Goal: Information Seeking & Learning: Learn about a topic

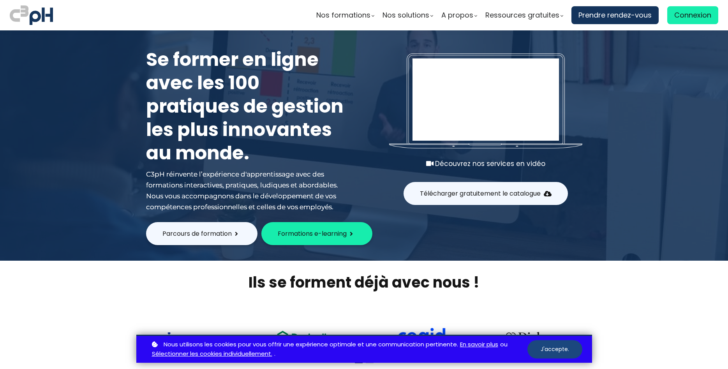
click at [545, 351] on button "J'accepte." at bounding box center [554, 349] width 55 height 18
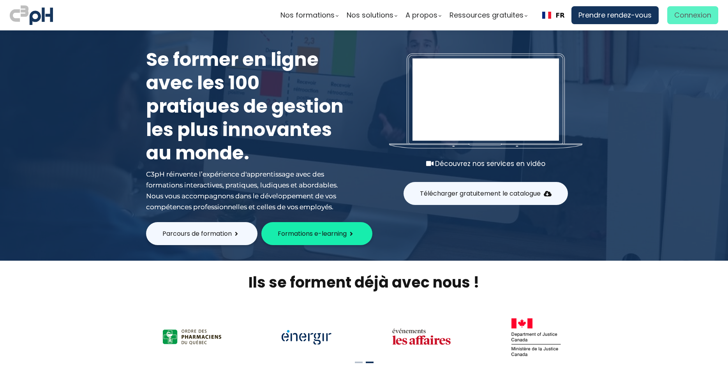
click at [685, 16] on span "Connexion" at bounding box center [692, 15] width 37 height 12
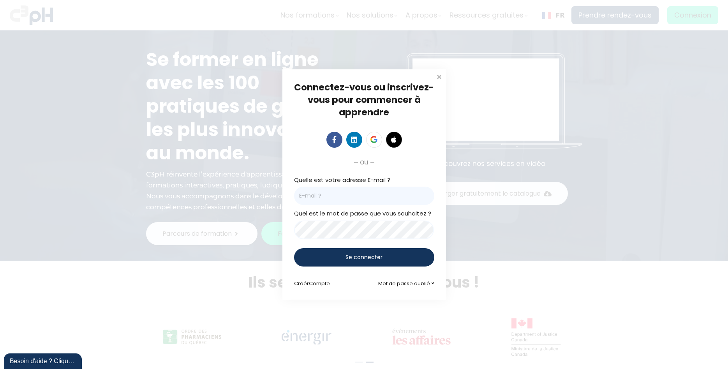
click at [351, 203] on input "email" at bounding box center [364, 196] width 140 height 18
paste input "[PERSON_NAME][EMAIL_ADDRESS][DOMAIN_NAME]"
drag, startPoint x: 318, startPoint y: 195, endPoint x: 481, endPoint y: 191, distance: 162.9
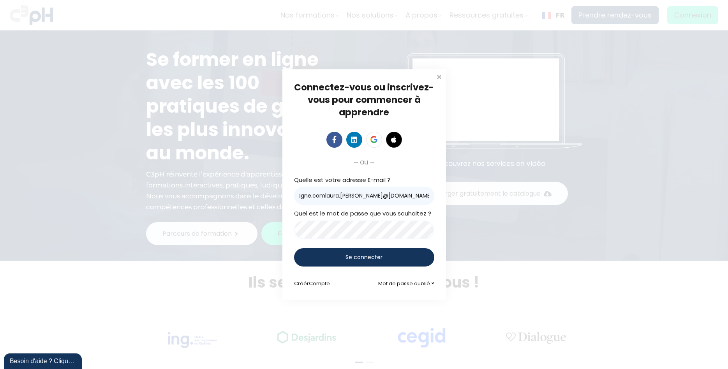
click at [434, 191] on input "[PERSON_NAME]@gretasudchampagne.comlaura.[PERSON_NAME]@[DOMAIN_NAME]" at bounding box center [364, 196] width 140 height 18
type input "[PERSON_NAME][EMAIL_ADDRESS][DOMAIN_NAME]"
click at [342, 258] on div "Se connecter" at bounding box center [364, 257] width 140 height 18
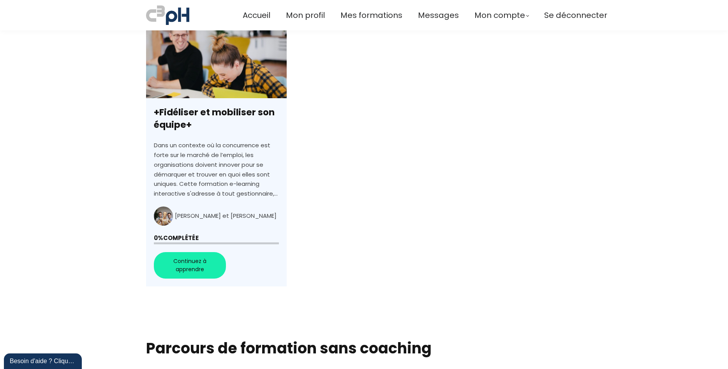
click at [205, 267] on link "+Fidéliser et mobiliser son équipe+" at bounding box center [216, 153] width 141 height 268
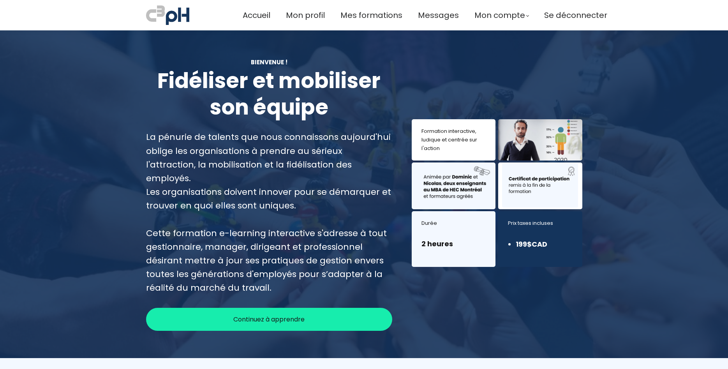
click at [275, 314] on span "Continuez à apprendre" at bounding box center [268, 319] width 71 height 10
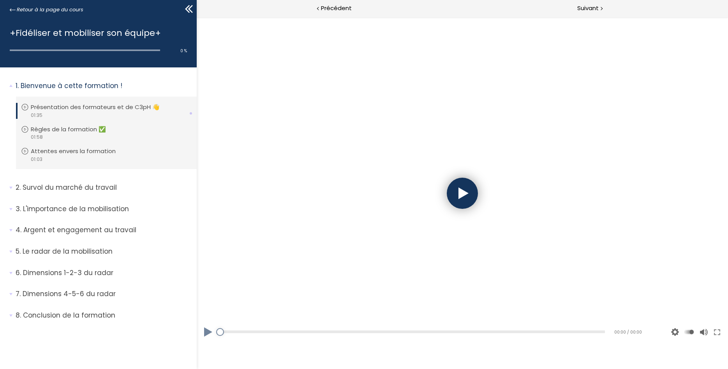
click at [462, 193] on div at bounding box center [461, 193] width 31 height 31
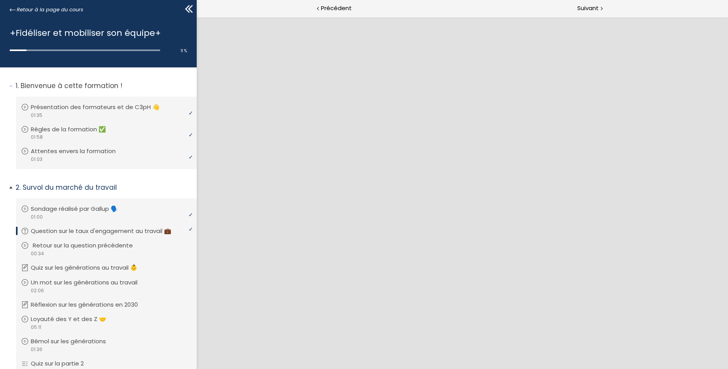
click at [60, 249] on p "Retour sur la question précédente" at bounding box center [89, 245] width 112 height 9
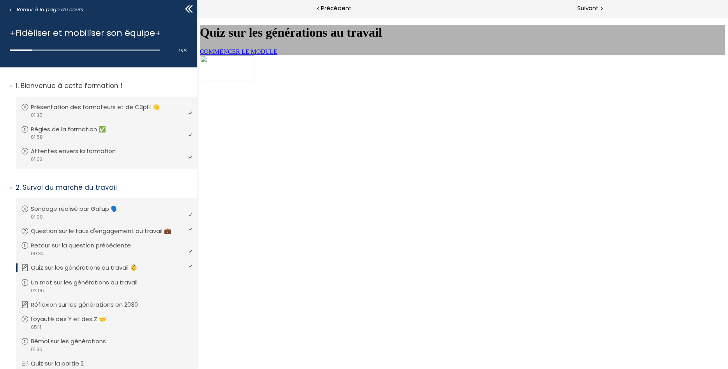
click at [277, 55] on span "COMMENCER LE MODULE" at bounding box center [238, 51] width 78 height 7
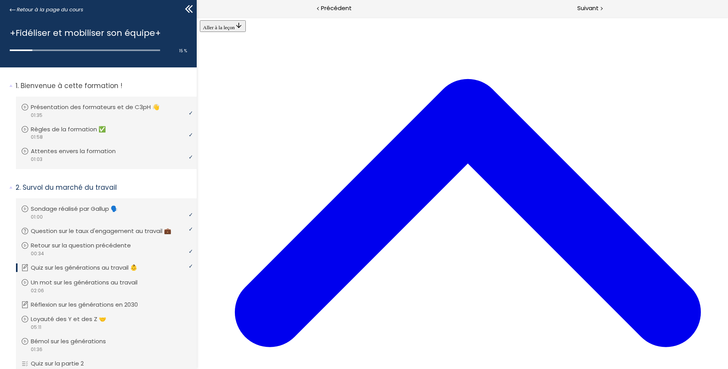
scroll to position [291, 0]
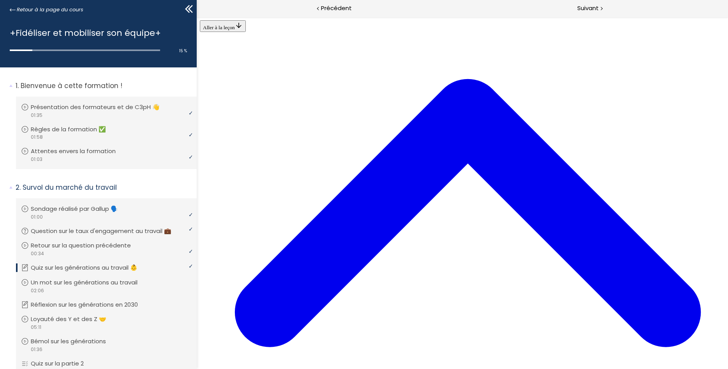
drag, startPoint x: 503, startPoint y: 179, endPoint x: 411, endPoint y: 179, distance: 91.9
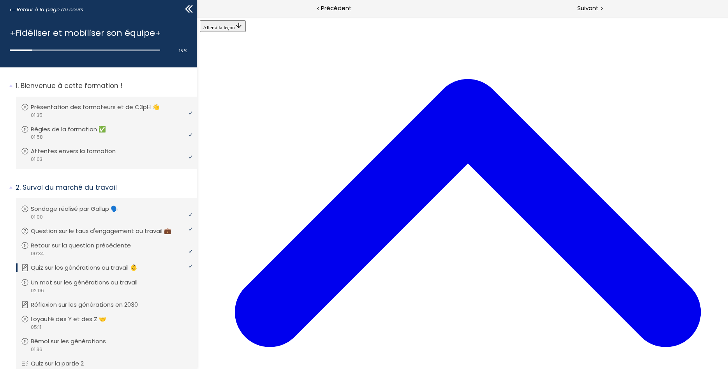
drag, startPoint x: 568, startPoint y: 307, endPoint x: 573, endPoint y: 319, distance: 12.8
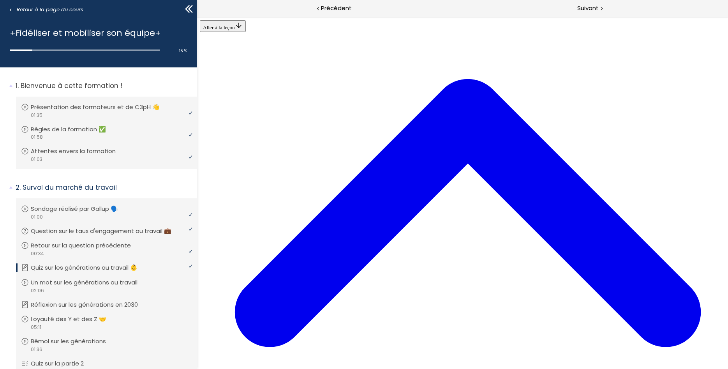
scroll to position [291, 0]
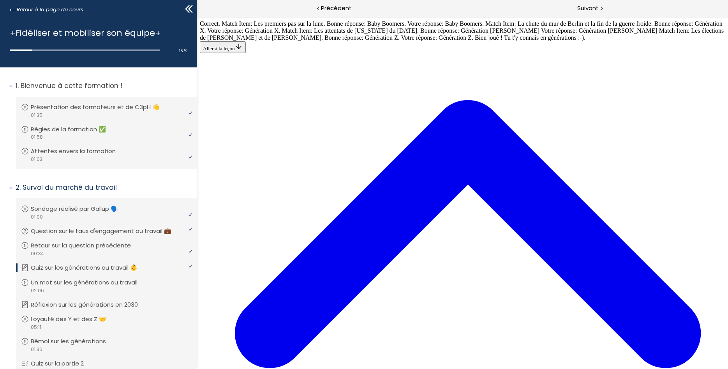
scroll to position [1490, 0]
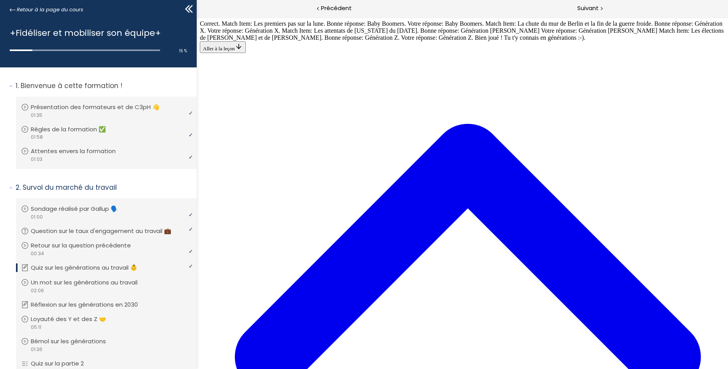
scroll to position [0, 0]
click at [84, 286] on p "Un mot sur les générations au travail" at bounding box center [92, 282] width 118 height 9
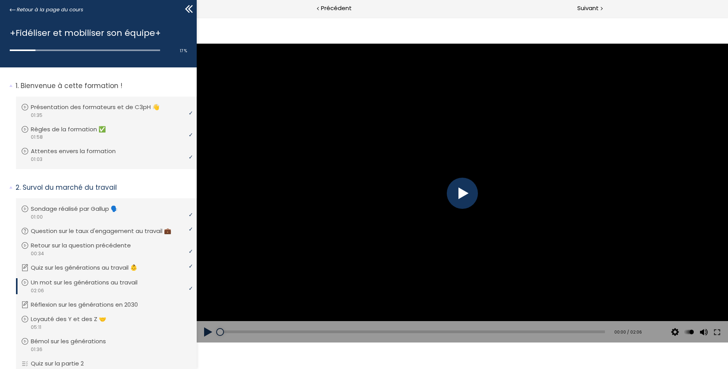
click at [459, 195] on div at bounding box center [461, 193] width 31 height 31
click at [466, 188] on div at bounding box center [461, 193] width 31 height 31
click at [466, 192] on div at bounding box center [461, 193] width 531 height 299
click at [469, 191] on div at bounding box center [461, 193] width 31 height 31
click at [467, 189] on div at bounding box center [461, 193] width 31 height 31
